Goal: Task Accomplishment & Management: Use online tool/utility

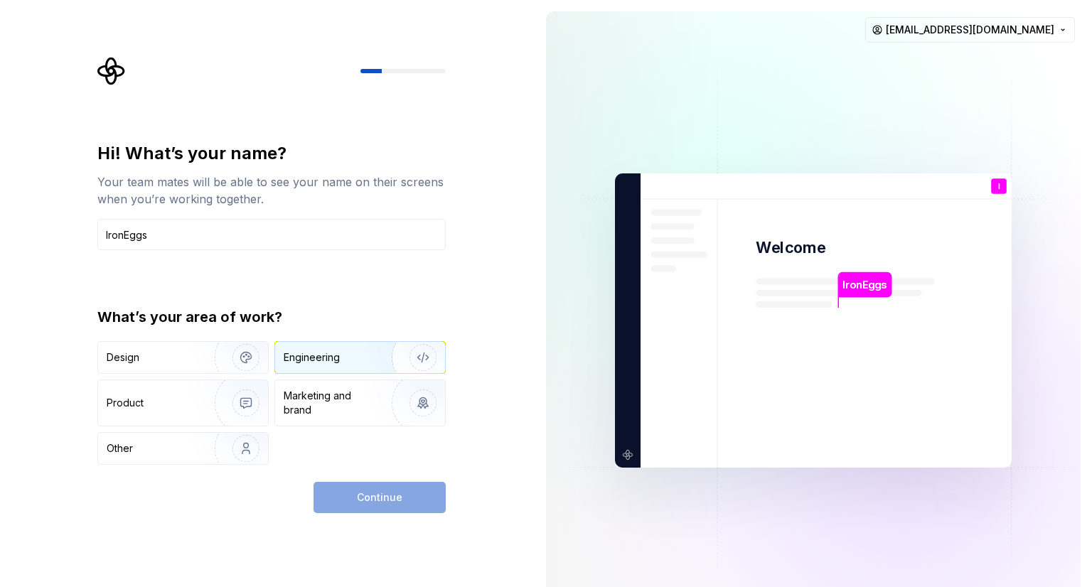
type input "IronEggs"
click at [336, 353] on div "Engineering" at bounding box center [312, 358] width 56 height 14
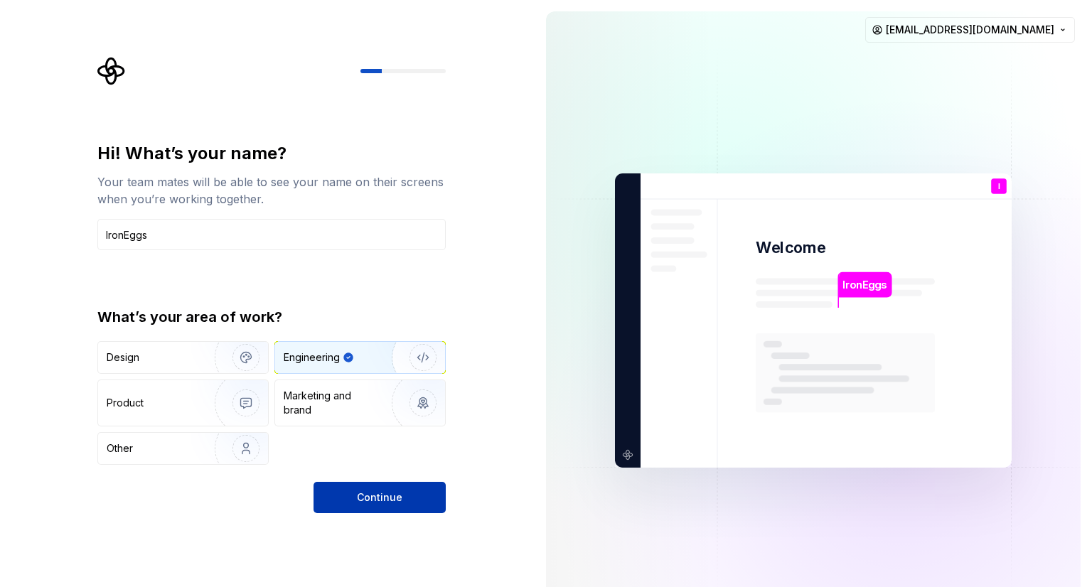
click at [361, 496] on span "Continue" at bounding box center [380, 498] width 46 height 14
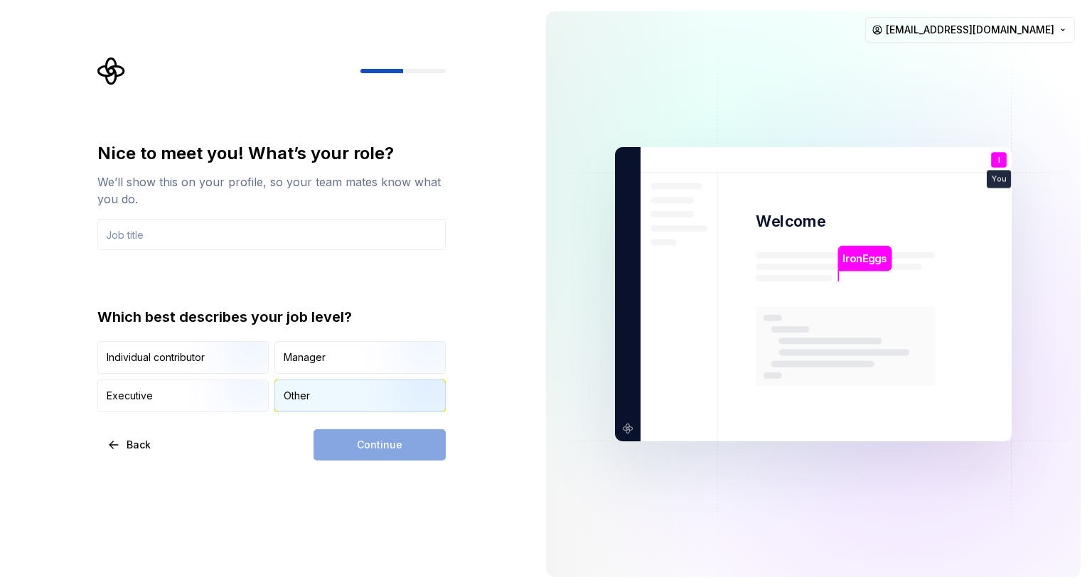
click at [297, 390] on div "Other" at bounding box center [297, 396] width 26 height 14
click at [242, 393] on img "button" at bounding box center [233, 413] width 91 height 95
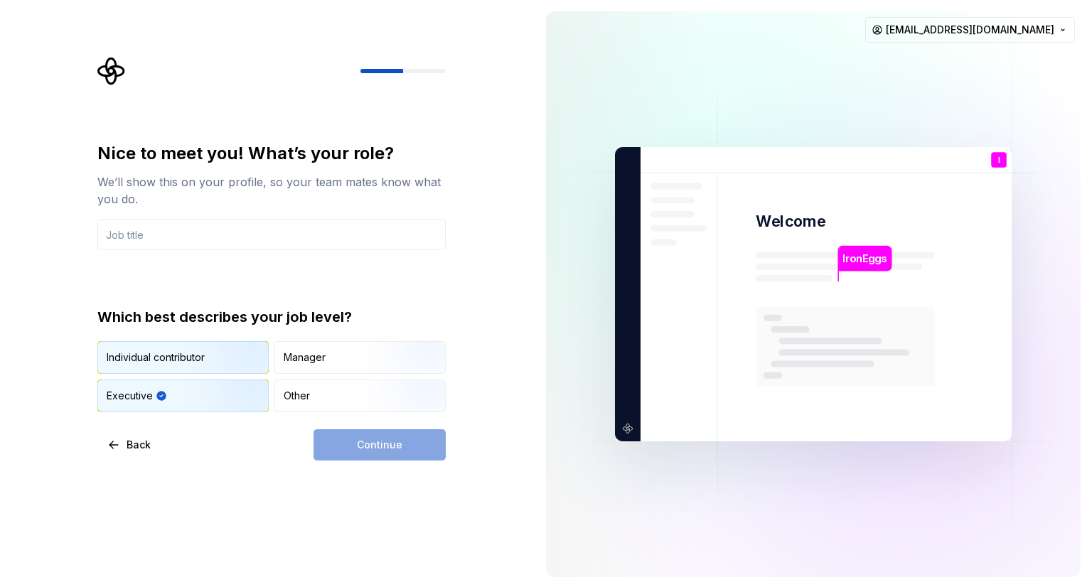
click at [259, 356] on img "button" at bounding box center [233, 375] width 91 height 95
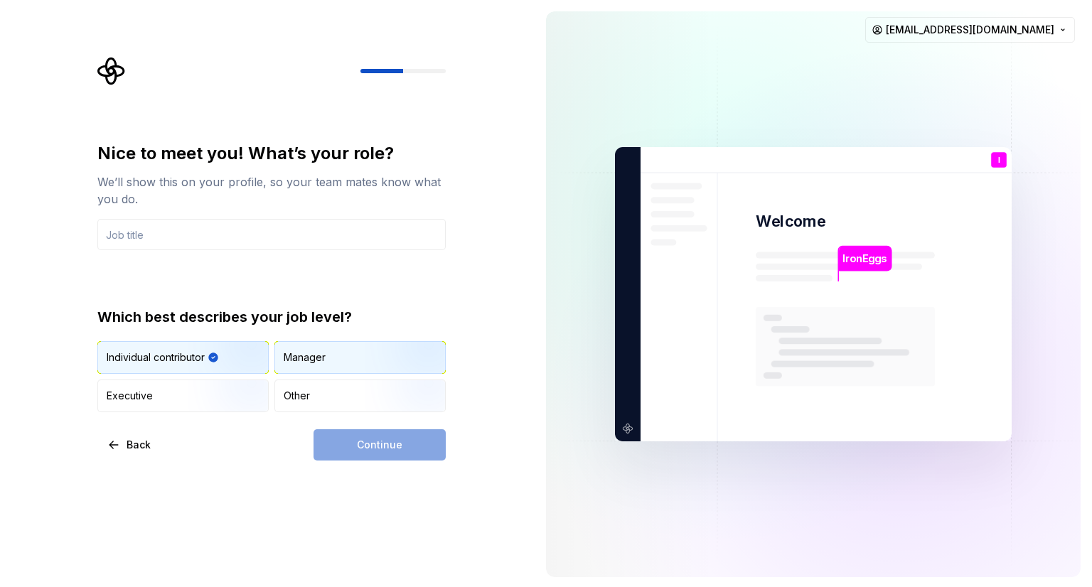
click at [349, 365] on div "Manager" at bounding box center [360, 357] width 170 height 31
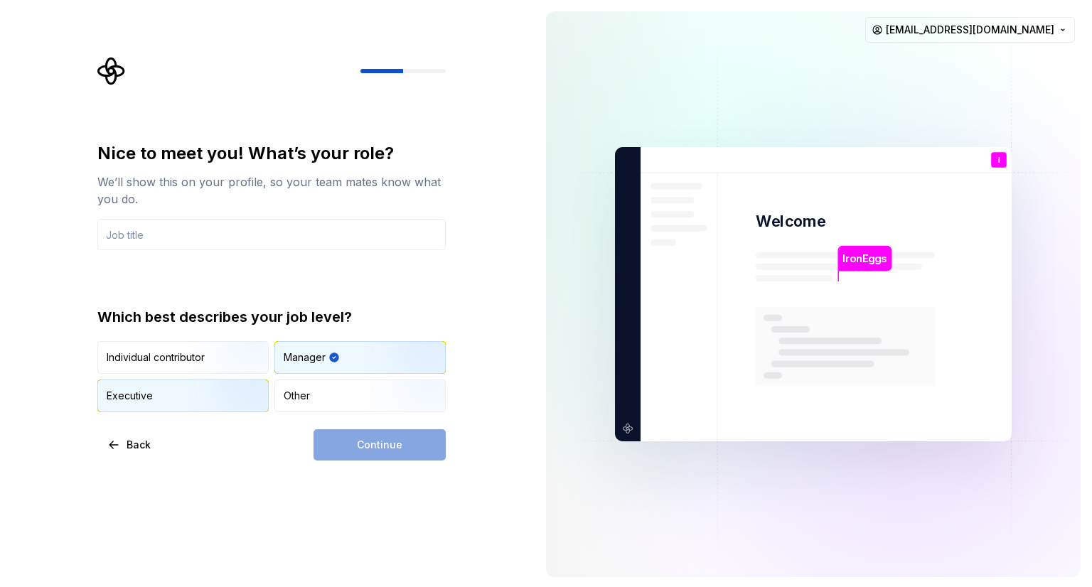
click at [245, 407] on img "button" at bounding box center [233, 413] width 91 height 95
type button "Executive"
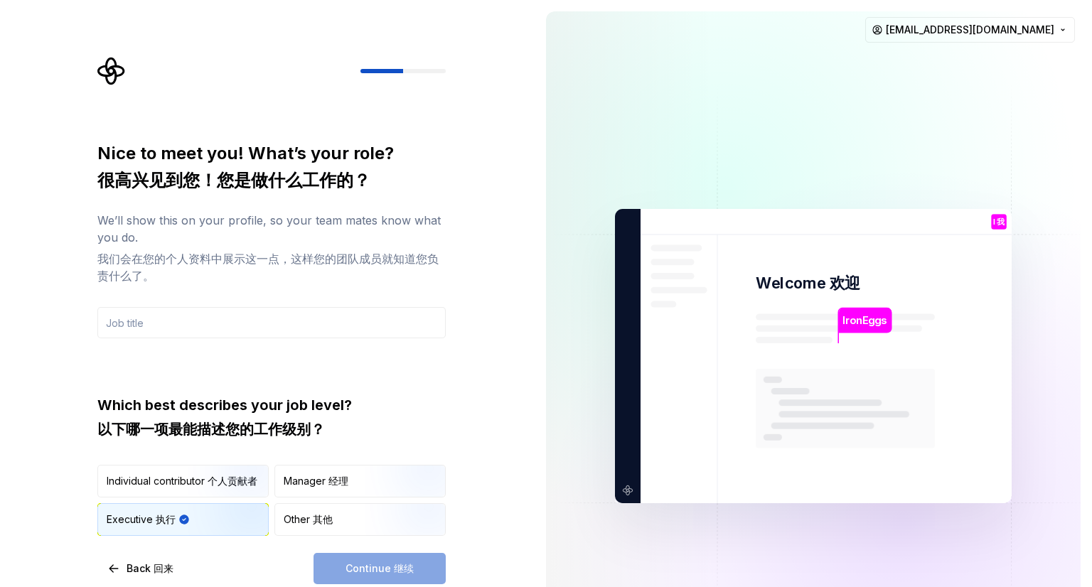
click at [347, 570] on div "Continue 继续" at bounding box center [380, 568] width 132 height 31
click at [360, 532] on div "Other 其他" at bounding box center [360, 519] width 170 height 31
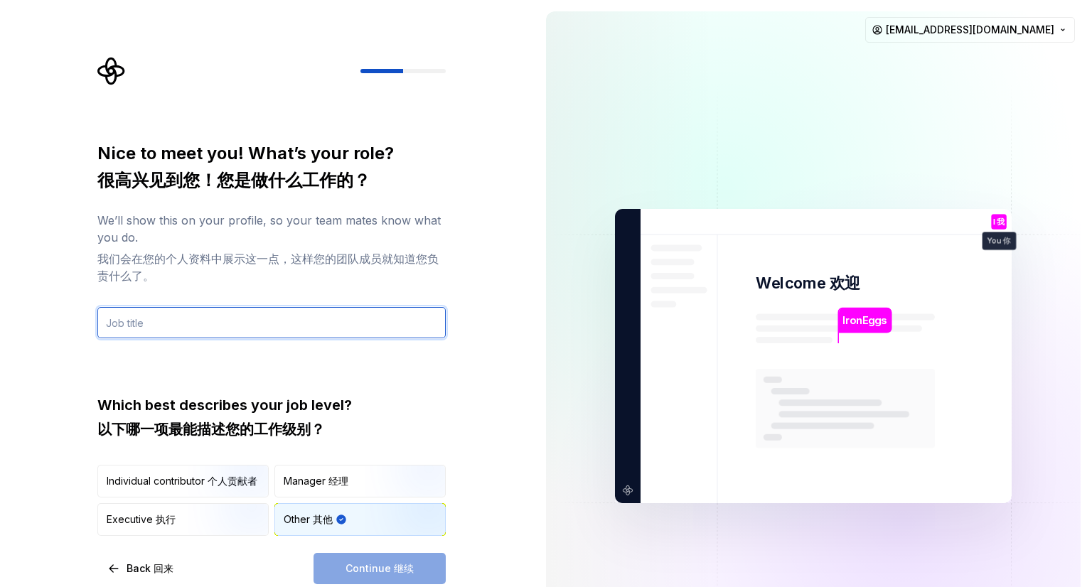
click at [233, 323] on input "text" at bounding box center [271, 322] width 348 height 31
type input "f"
type input "all"
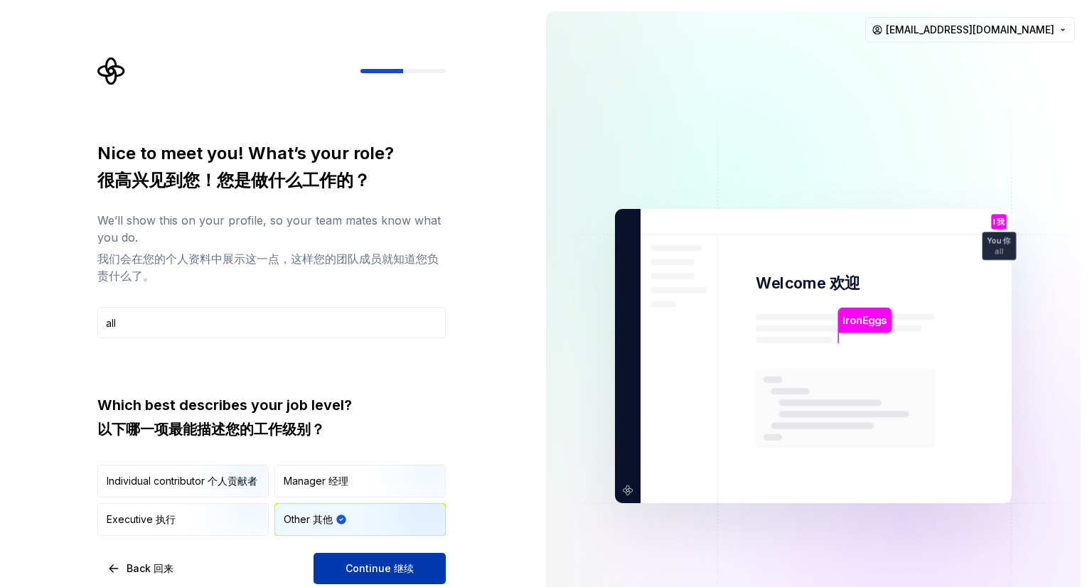
click at [412, 564] on button "Continue 继续" at bounding box center [380, 568] width 132 height 31
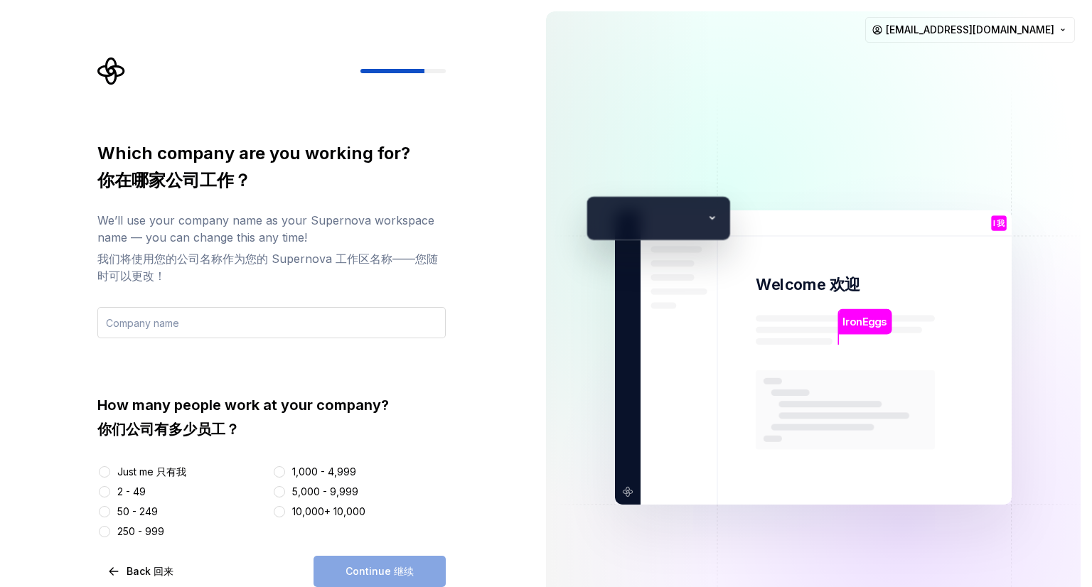
click at [325, 319] on input "text" at bounding box center [271, 322] width 348 height 31
click at [183, 472] on font "只有我" at bounding box center [171, 472] width 30 height 12
click at [110, 472] on button "Just me 只有我" at bounding box center [104, 471] width 11 height 11
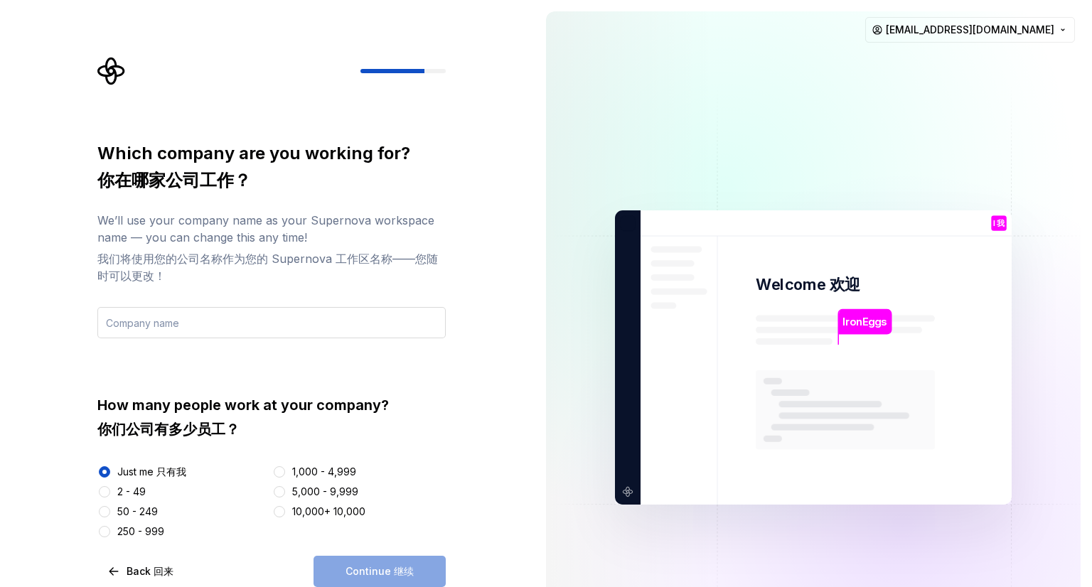
click at [232, 321] on input "text" at bounding box center [271, 322] width 348 height 31
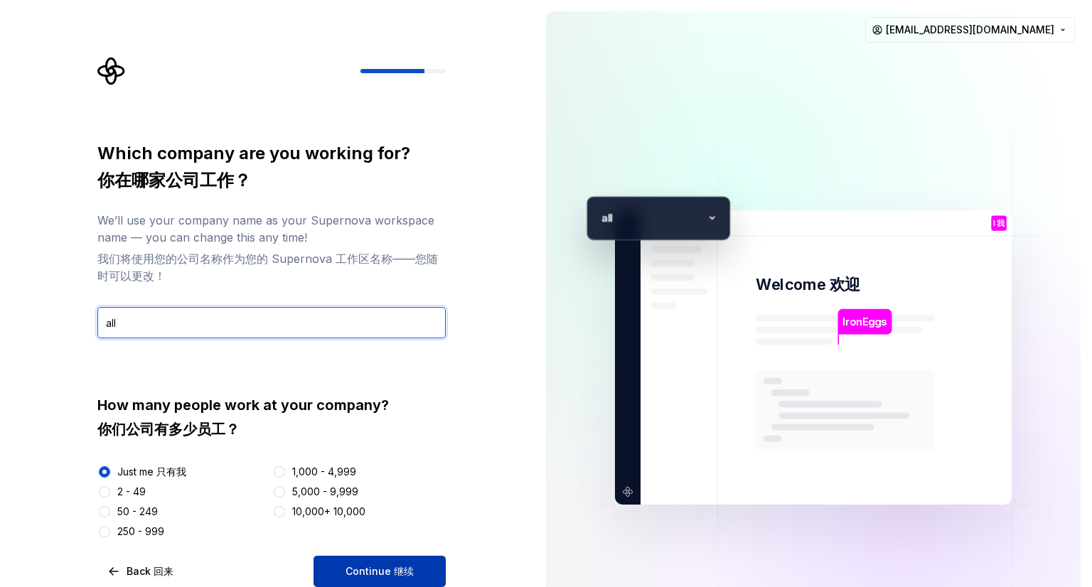
type input "all"
click at [400, 575] on font "继续" at bounding box center [404, 571] width 20 height 12
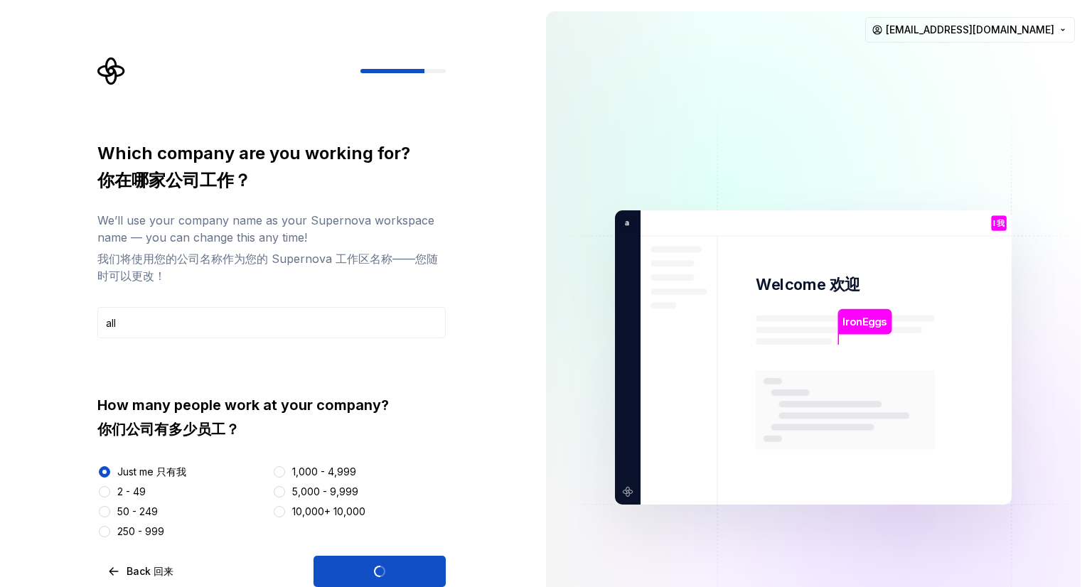
click at [472, 386] on div "Which company are you working for? 你在哪家公司工作？ We’ll use your company name as you…" at bounding box center [267, 357] width 535 height 715
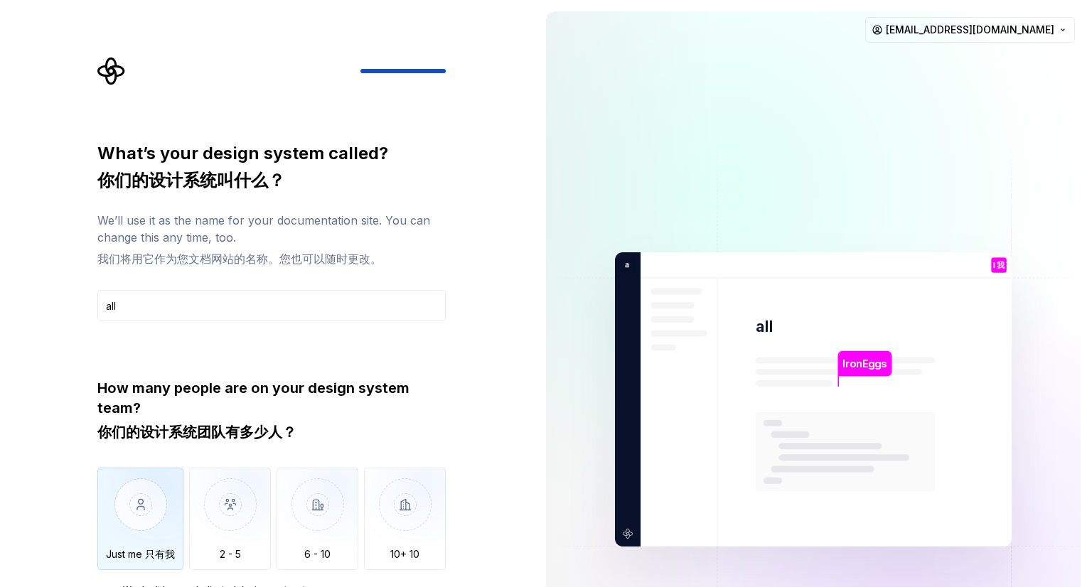
type input "all"
click at [132, 513] on img "button" at bounding box center [140, 515] width 86 height 95
click at [530, 447] on div "What’s your design system called? 你们的设计系统叫什么？ We’ll use it as the name for your…" at bounding box center [267, 399] width 535 height 799
click at [500, 512] on div "What’s your design system called? 你们的设计系统叫什么？ We’ll use it as the name for your…" at bounding box center [267, 399] width 535 height 799
click at [484, 561] on div "What’s your design system called? 你们的设计系统叫什么？ We’ll use it as the name for your…" at bounding box center [267, 399] width 535 height 799
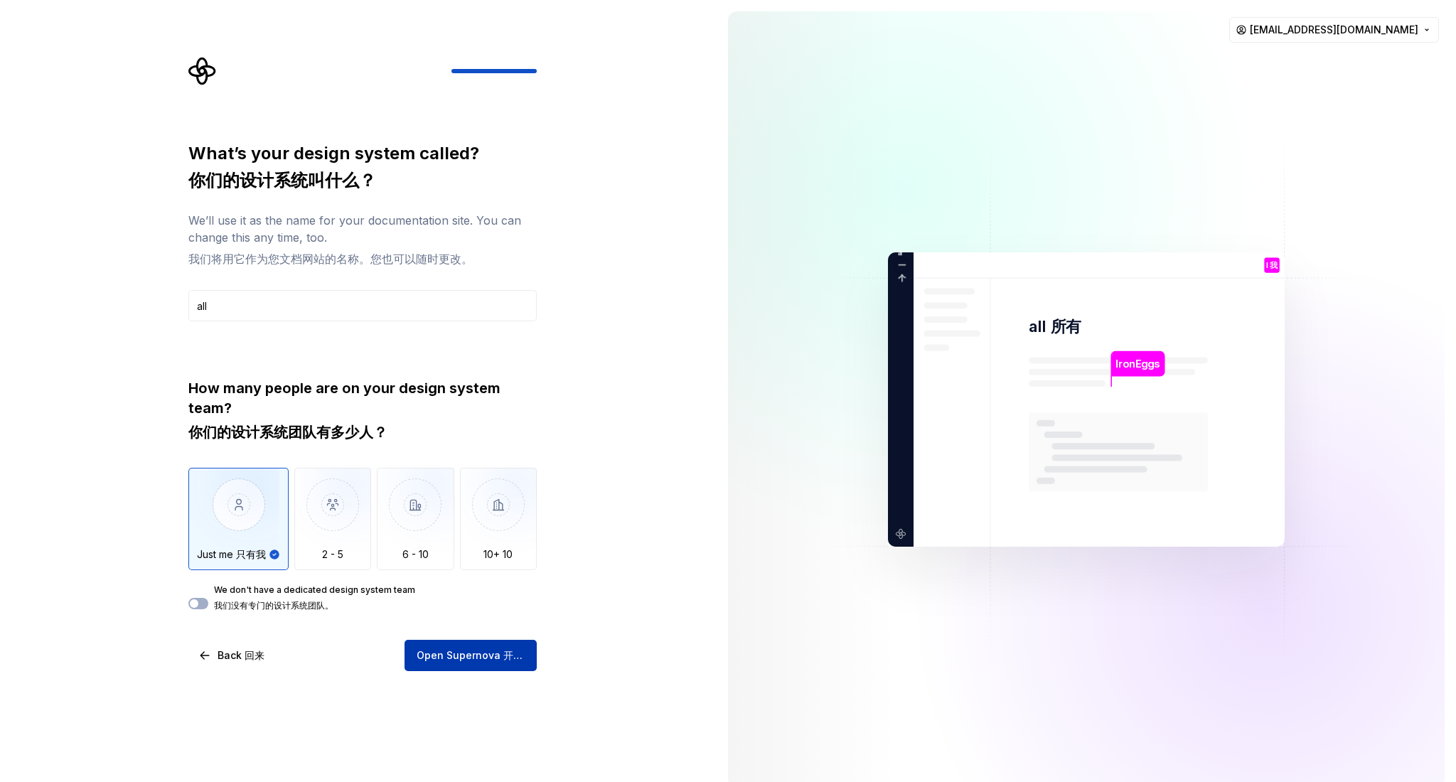
click at [460, 587] on span "Open Supernova 开放的超新星" at bounding box center [471, 655] width 108 height 14
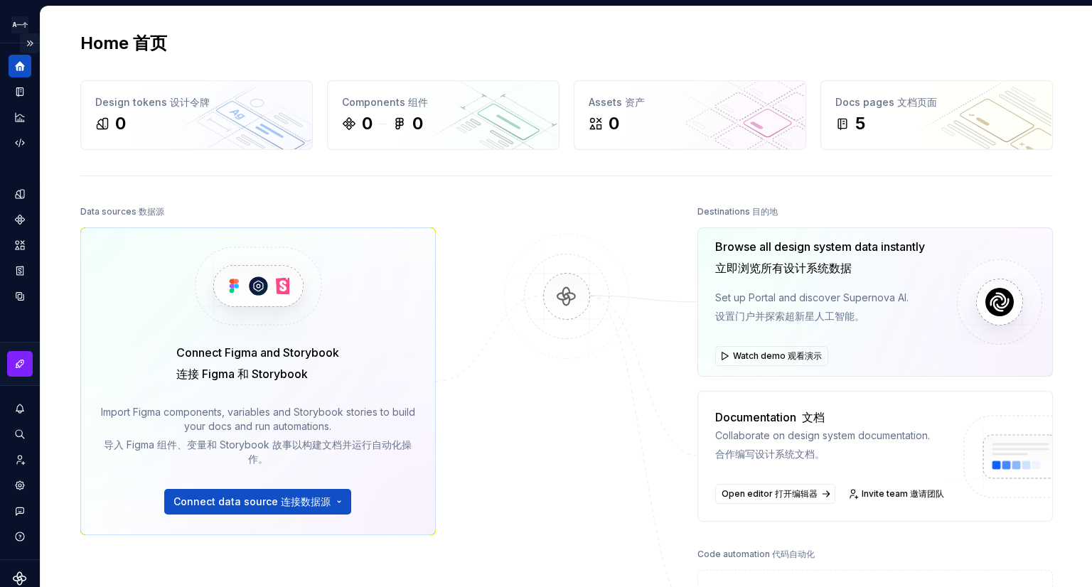
click at [22, 43] on button "Expand sidebar" at bounding box center [30, 43] width 20 height 20
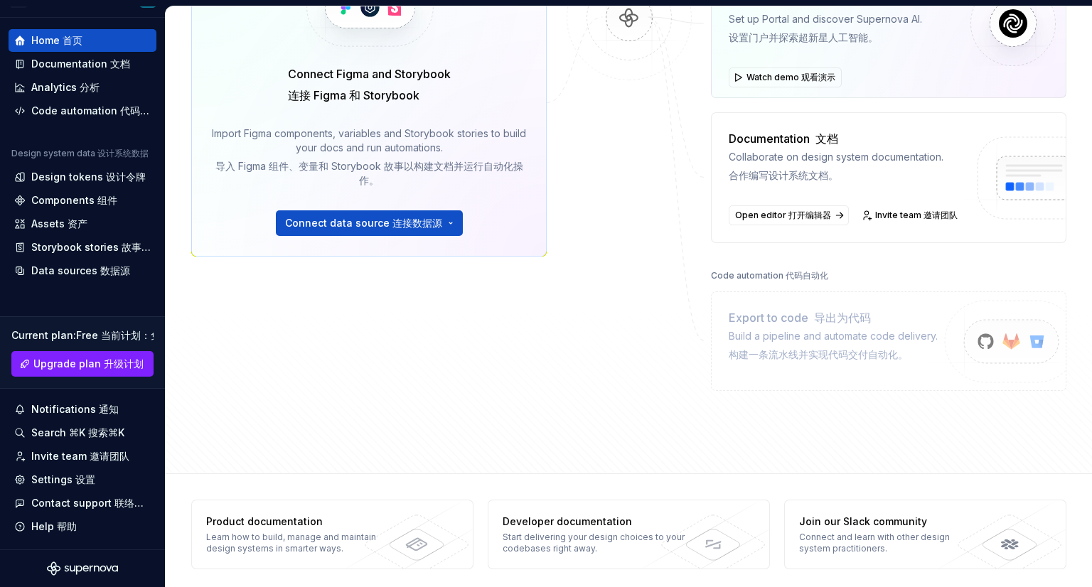
scroll to position [284, 0]
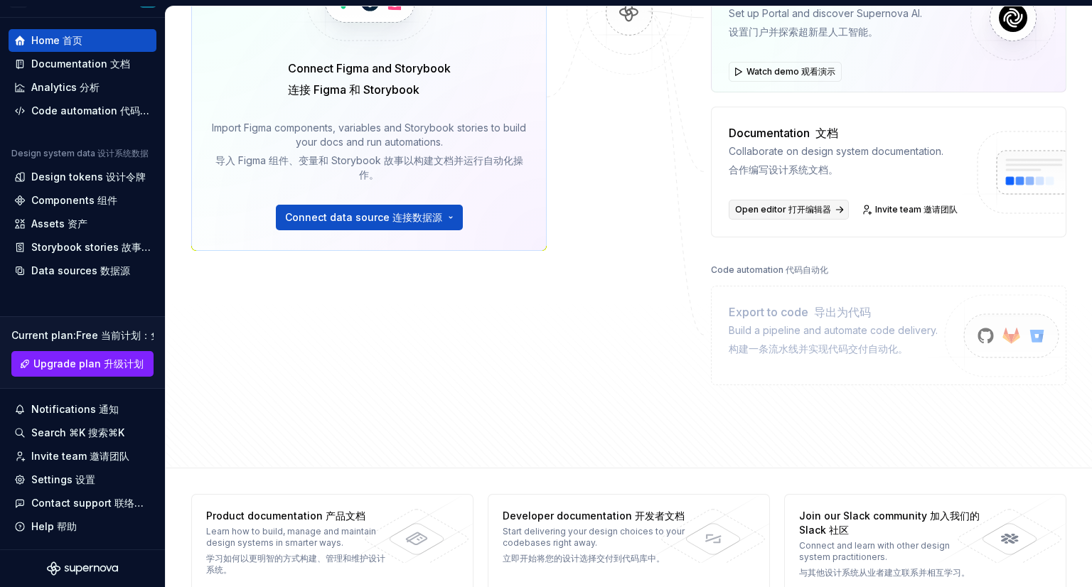
click at [789, 205] on font "打开编辑器" at bounding box center [810, 209] width 43 height 11
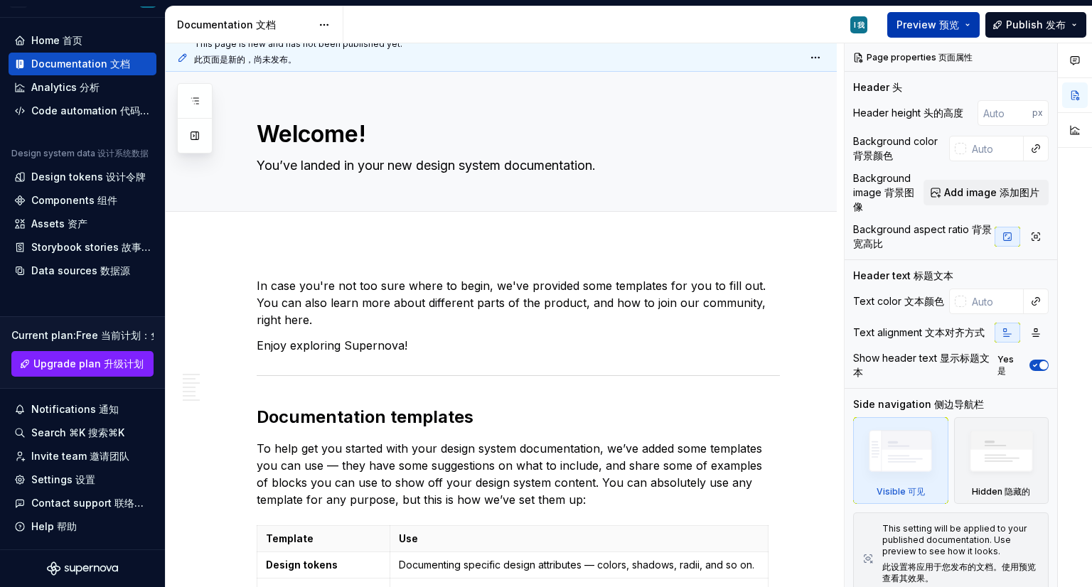
click at [908, 23] on span "Preview 预览" at bounding box center [928, 25] width 63 height 14
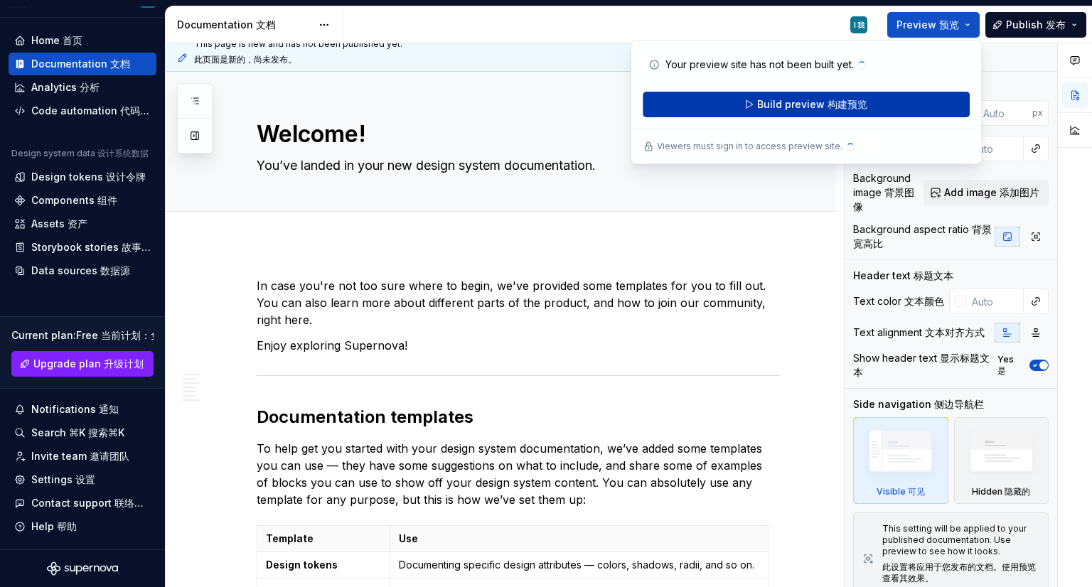
click at [816, 107] on span "Build preview 构建预览" at bounding box center [812, 104] width 110 height 14
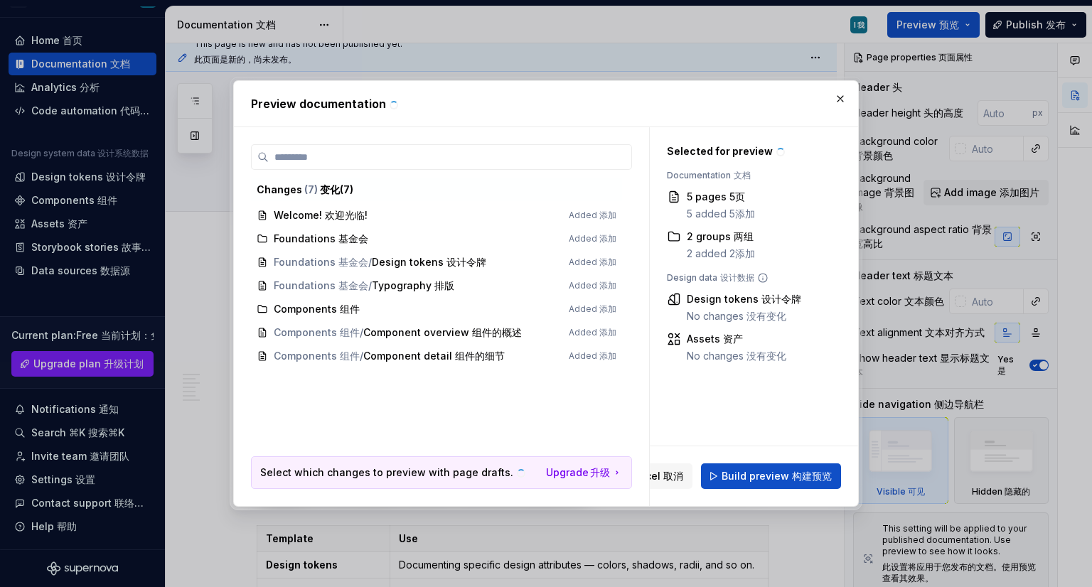
click at [841, 100] on button "button" at bounding box center [840, 99] width 20 height 20
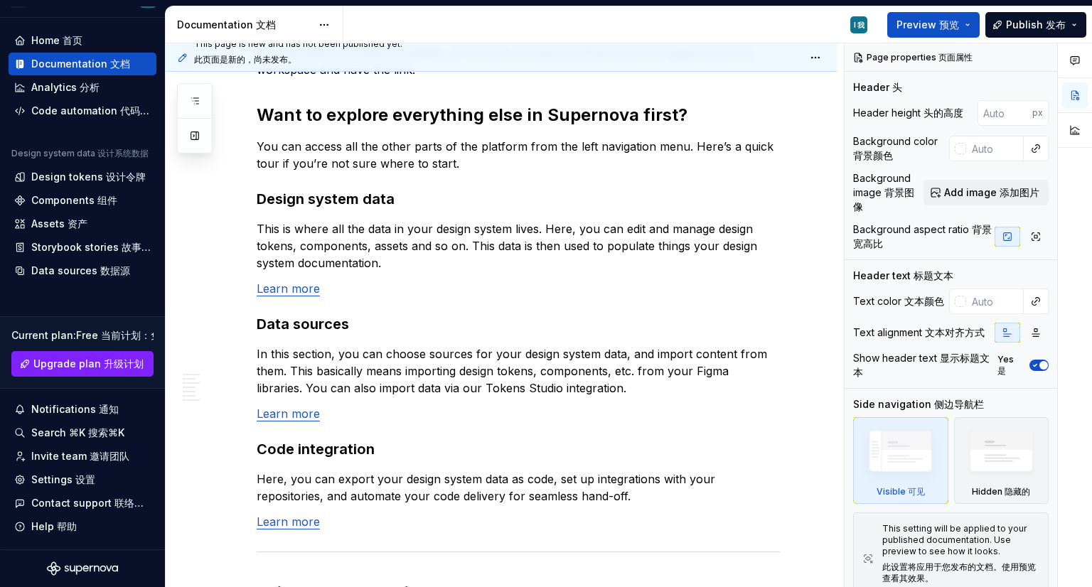
scroll to position [924, 0]
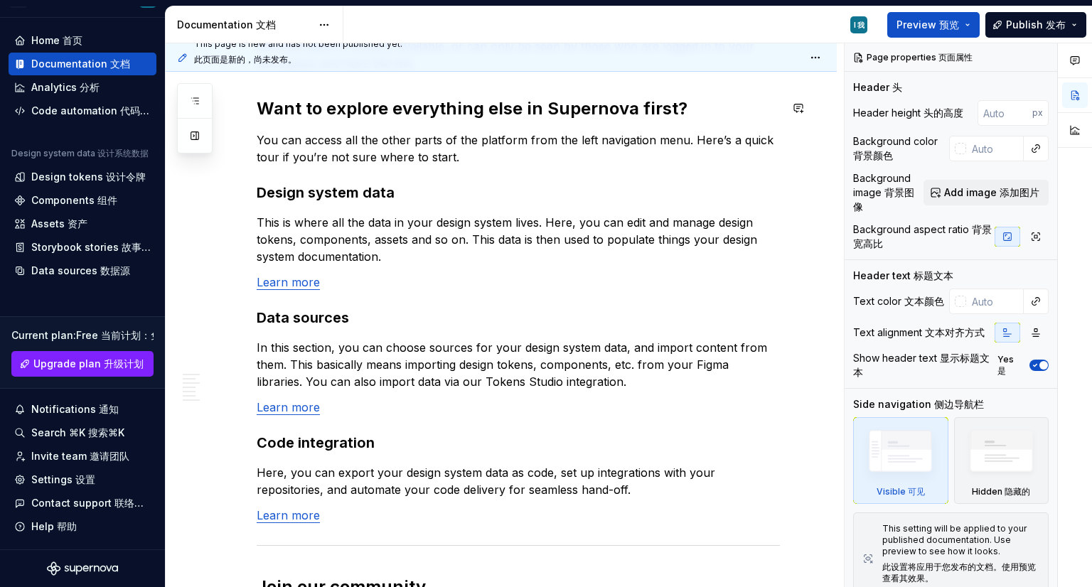
type textarea "*"
